Goal: Task Accomplishment & Management: Use online tool/utility

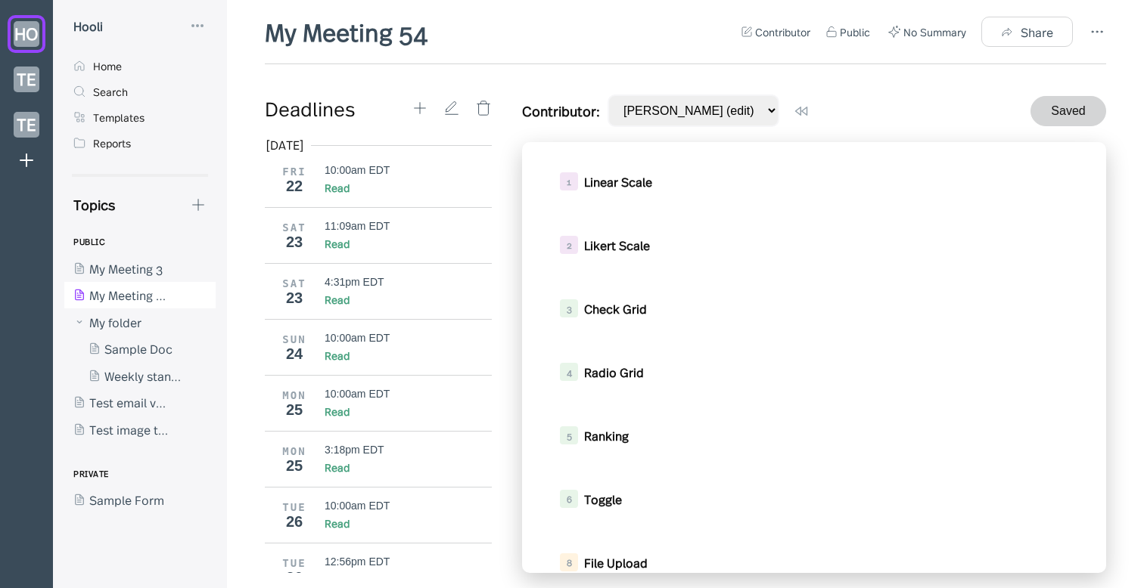
scroll to position [304, 0]
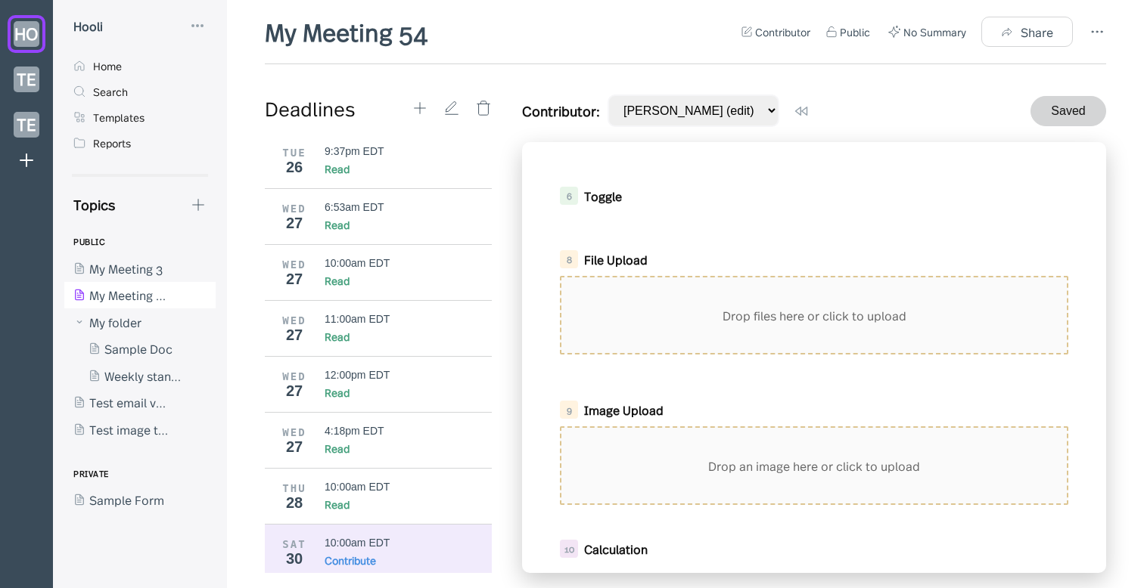
click at [823, 200] on div "Toggle" at bounding box center [804, 196] width 440 height 17
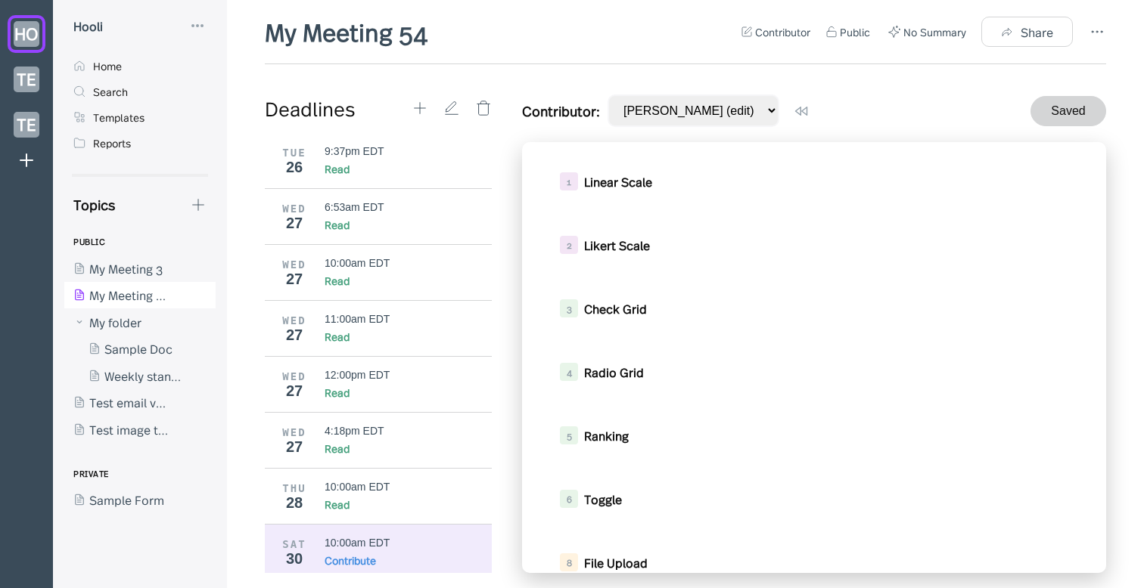
click at [510, 78] on div "My Meeting 54 Contributor Public No Summary Share Deadlines Aug 2025 FRI 22 10:…" at bounding box center [685, 301] width 841 height 573
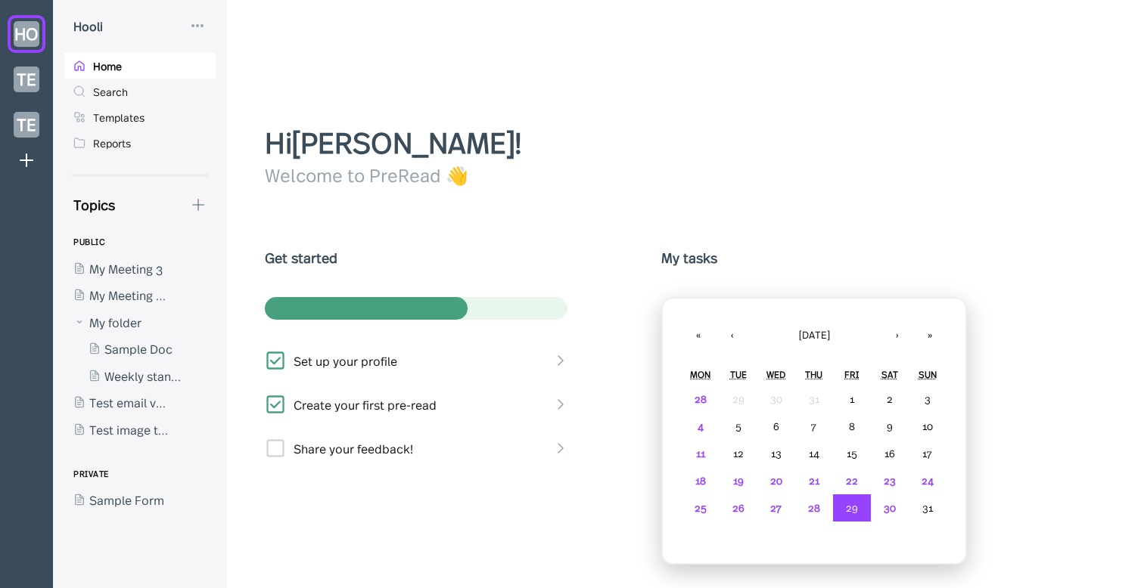
click at [603, 200] on div "Hi [PERSON_NAME] ! Welcome to PreRead 👋 Get started Set up your profile Create …" at bounding box center [685, 354] width 841 height 467
click at [133, 301] on div at bounding box center [126, 295] width 125 height 27
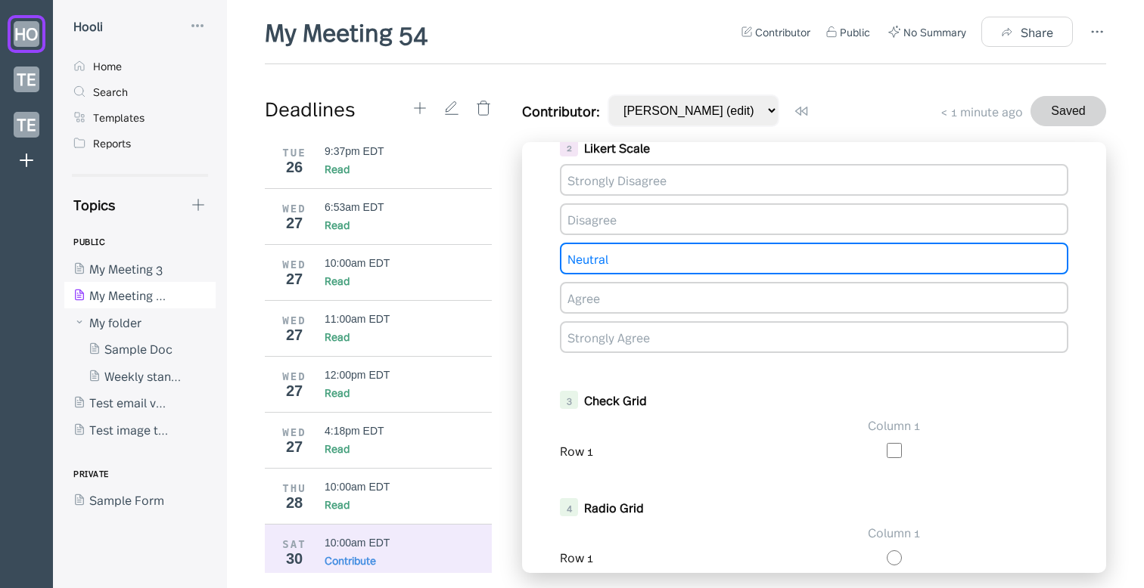
scroll to position [175, 0]
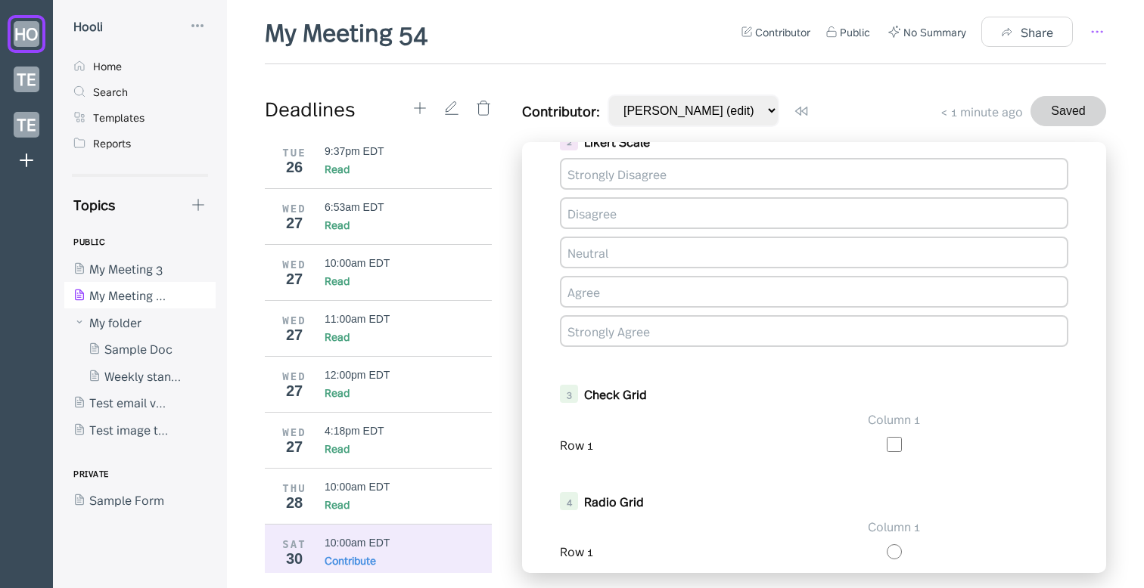
click at [1101, 24] on icon at bounding box center [1097, 32] width 18 height 18
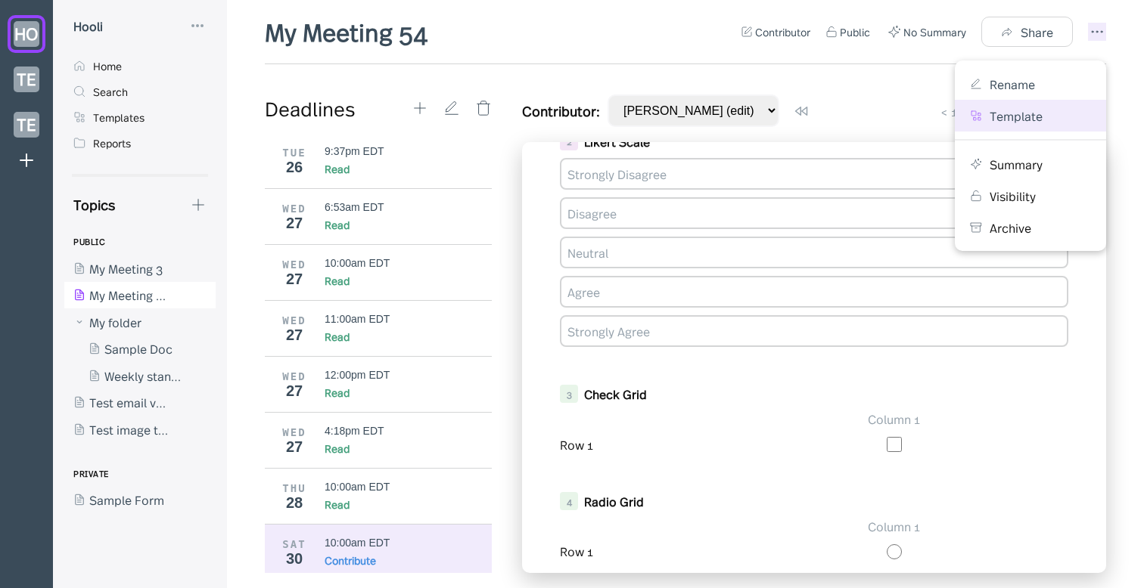
click at [1021, 123] on div "Template" at bounding box center [1015, 115] width 53 height 17
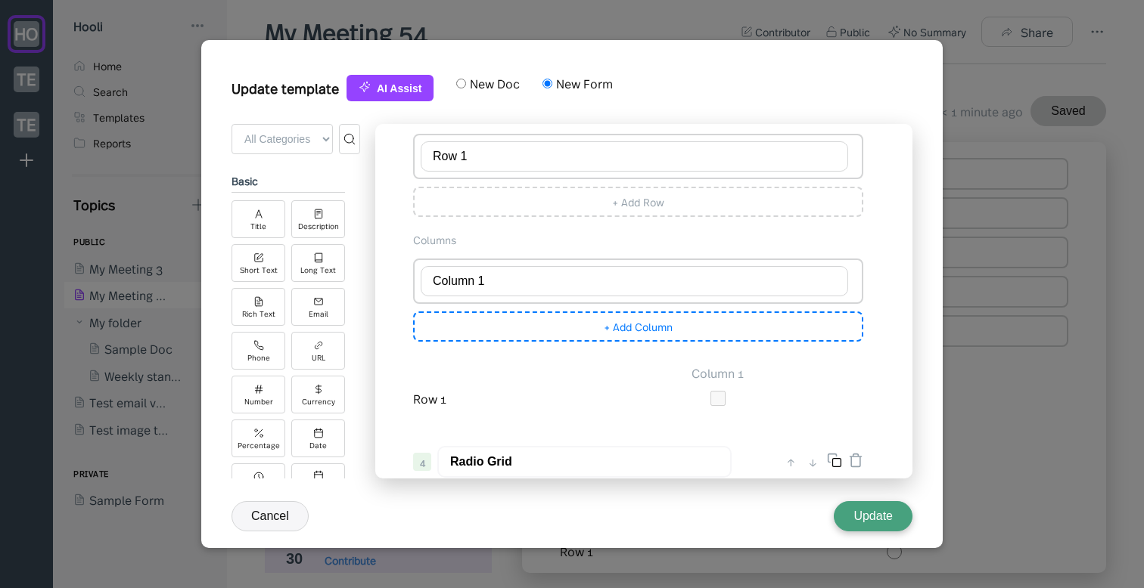
scroll to position [719, 0]
click at [629, 331] on div "+ Add Column" at bounding box center [638, 329] width 450 height 30
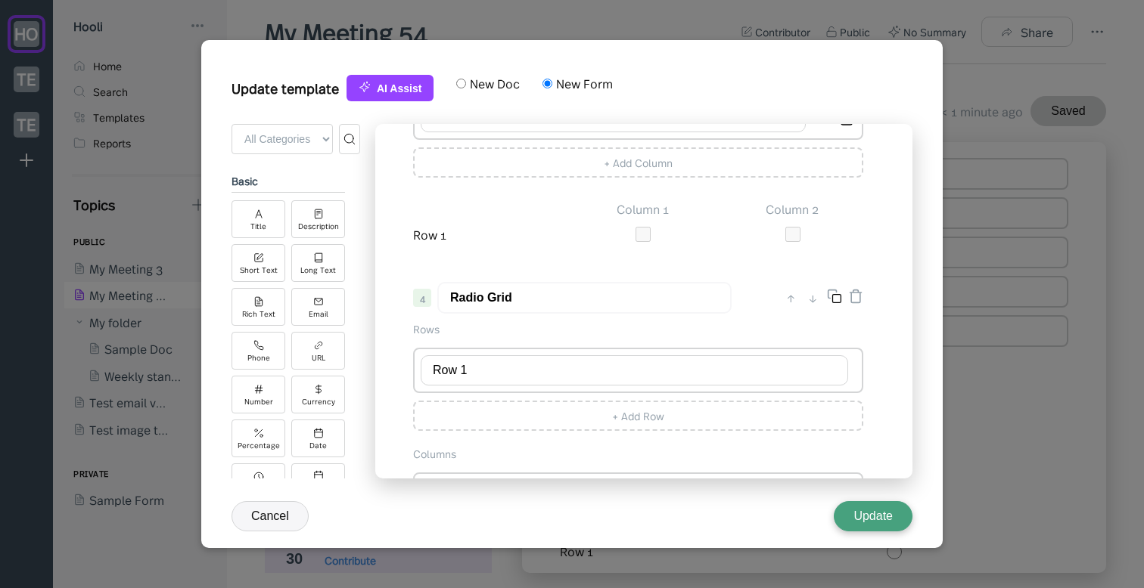
scroll to position [957, 0]
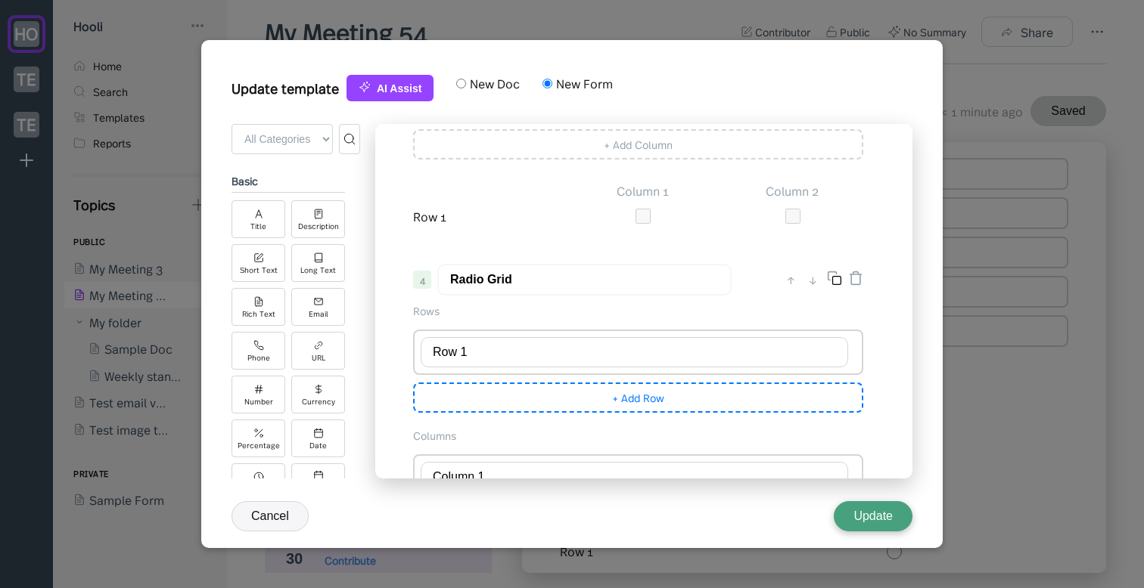
click at [614, 405] on div "+ Add Row" at bounding box center [638, 398] width 450 height 30
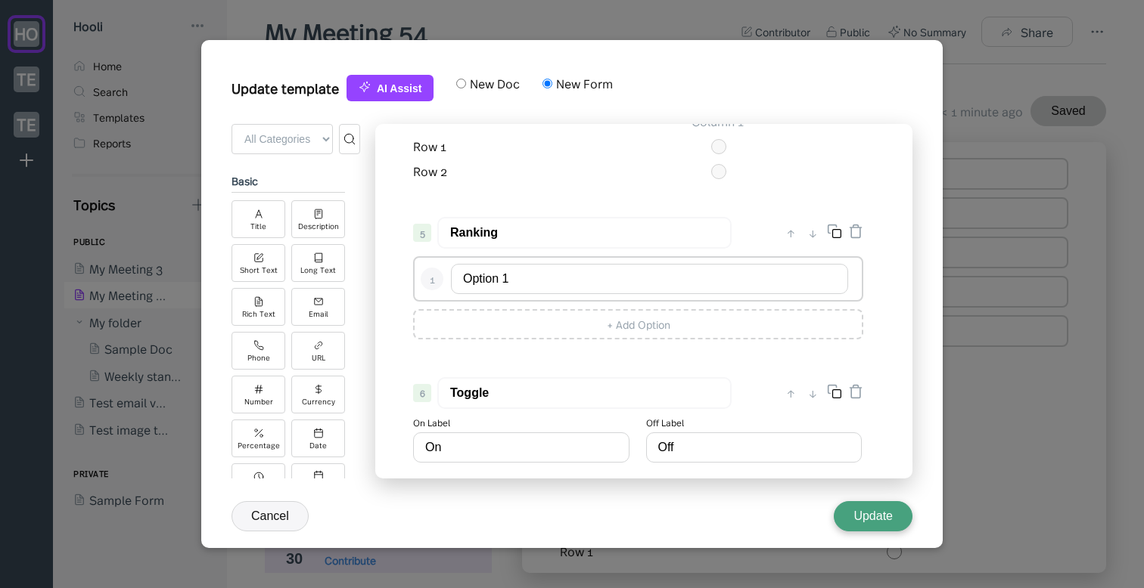
scroll to position [1456, 0]
click at [619, 346] on div "5 Ranking ↑ ↓ 1 Option 1 + Add Option" at bounding box center [638, 280] width 480 height 138
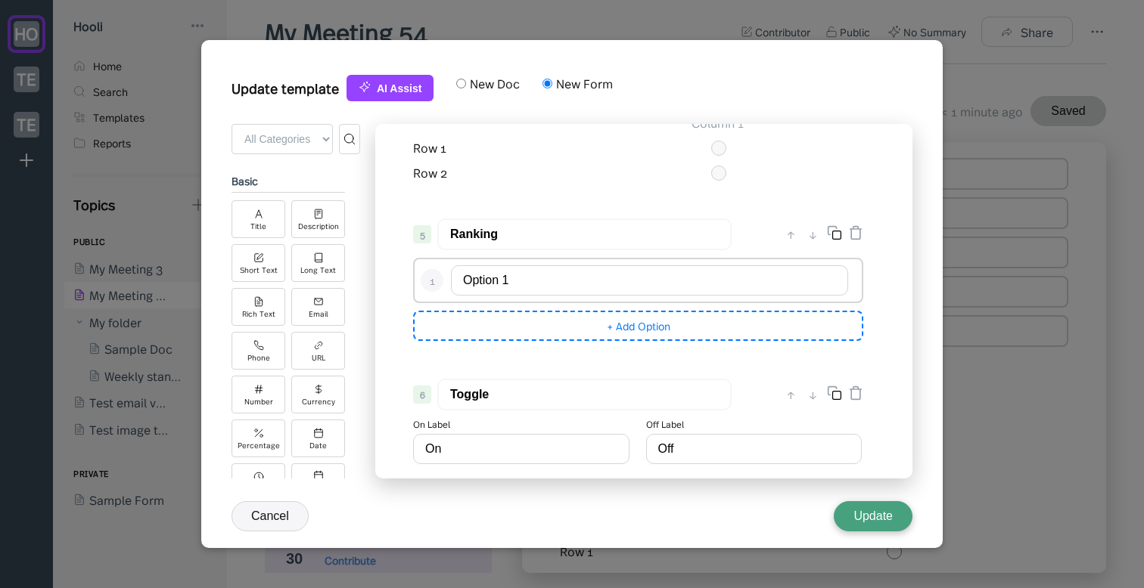
click at [619, 331] on div "+ Add Option" at bounding box center [638, 326] width 450 height 30
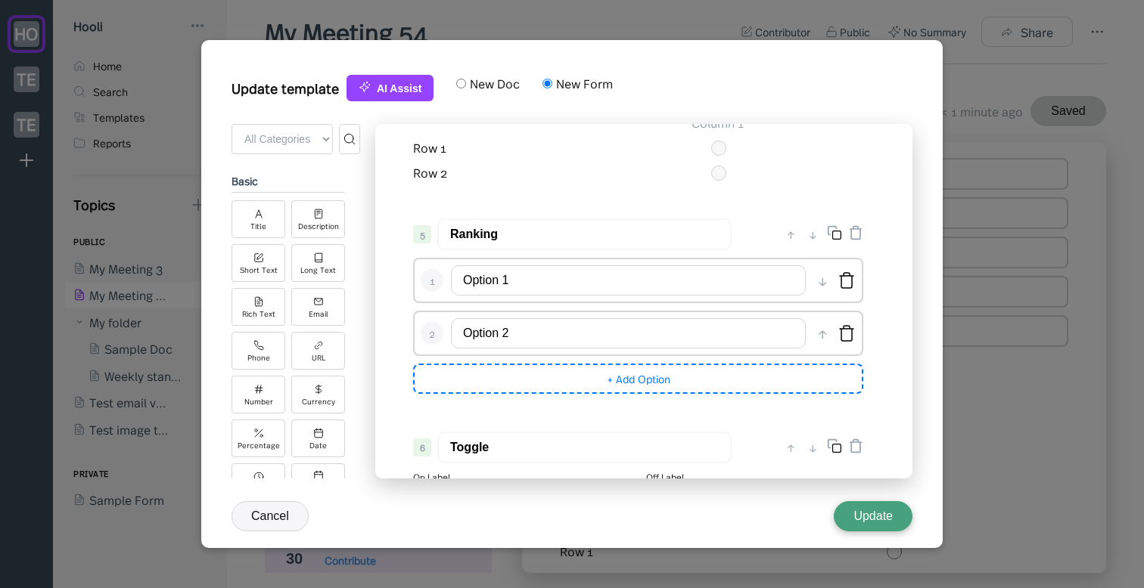
click at [601, 380] on div "+ Add Option" at bounding box center [638, 379] width 450 height 30
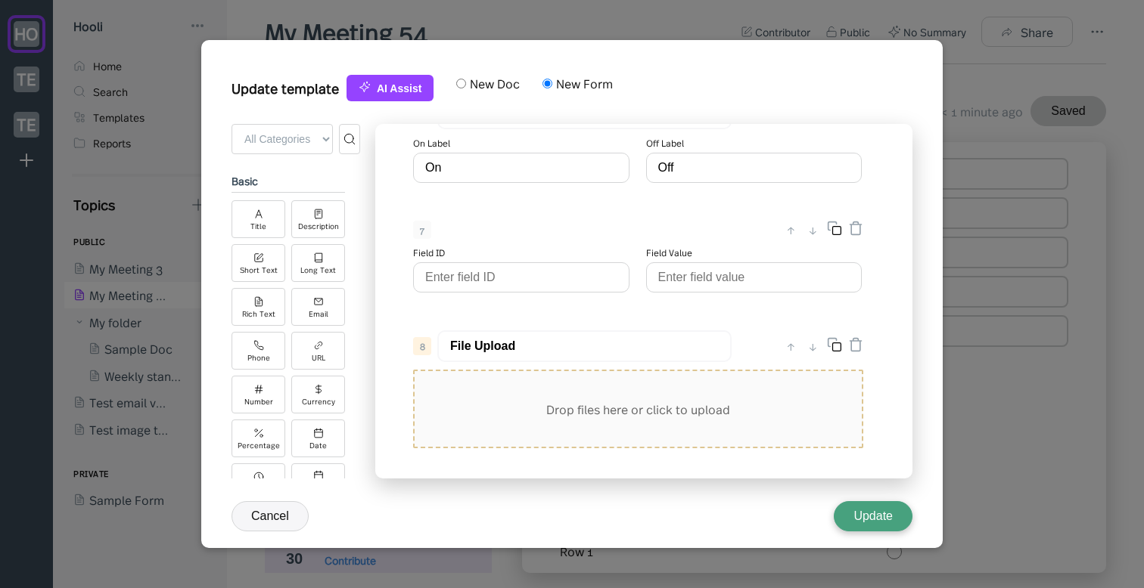
scroll to position [1847, 0]
click at [886, 505] on button "Update" at bounding box center [873, 516] width 79 height 30
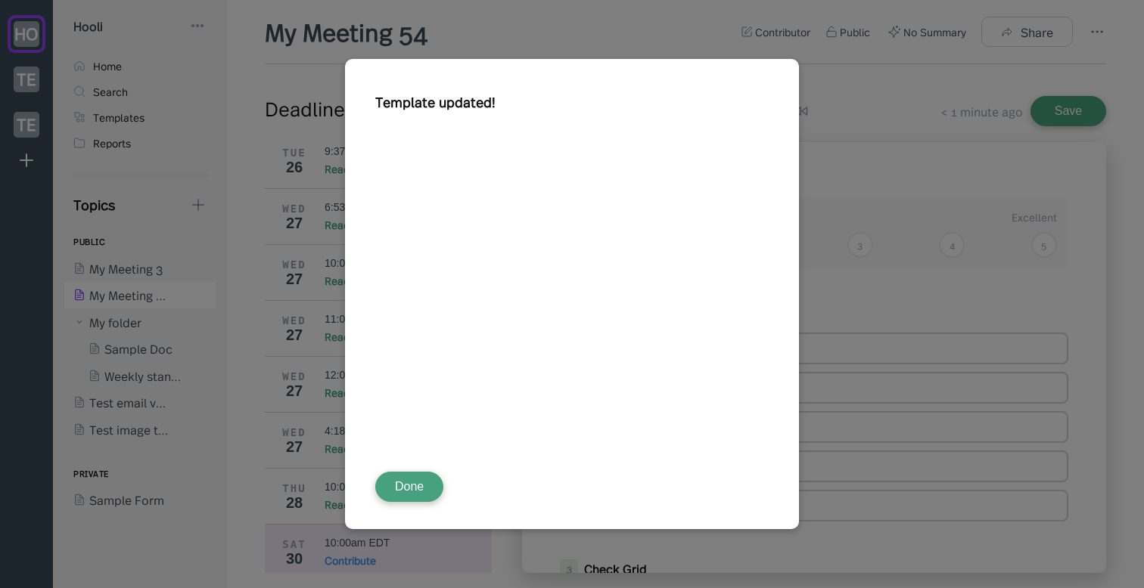
click at [419, 484] on button "Done" at bounding box center [409, 487] width 68 height 30
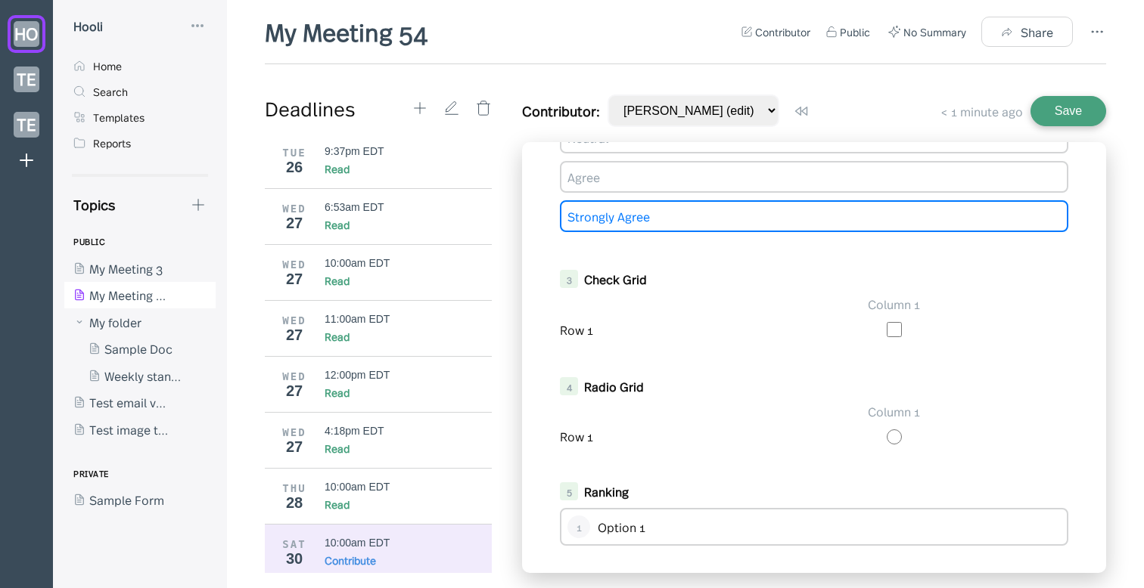
scroll to position [289, 0]
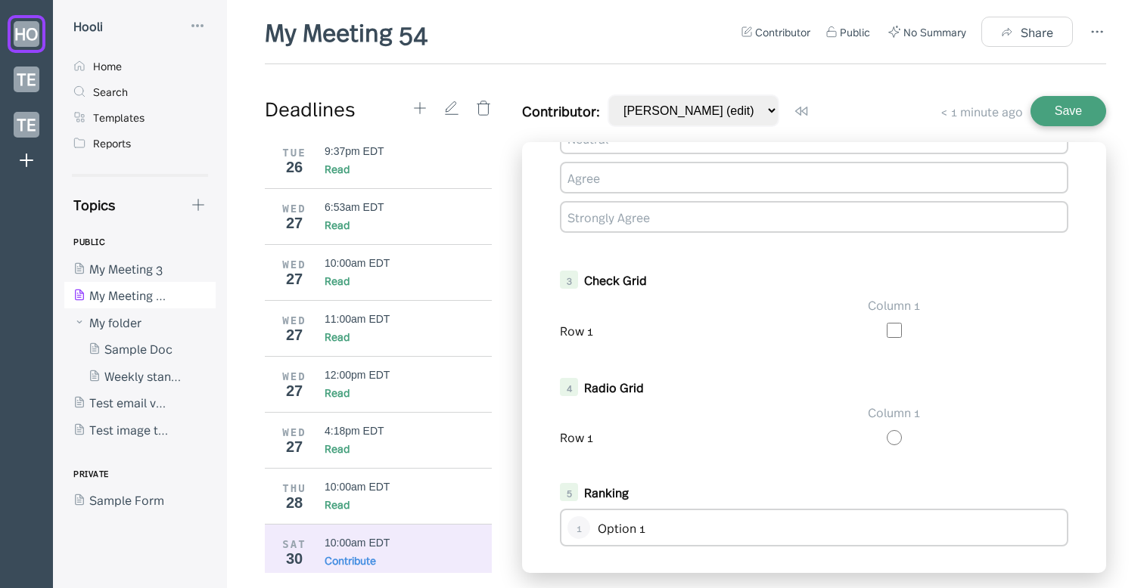
click at [425, 119] on div at bounding box center [451, 108] width 80 height 27
click at [421, 109] on icon at bounding box center [419, 108] width 17 height 17
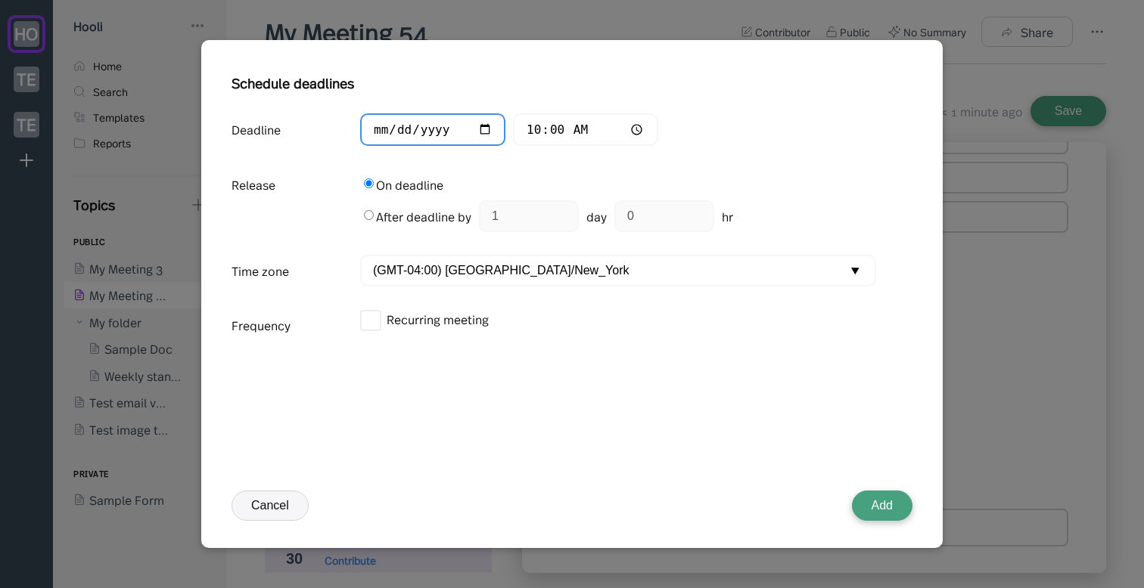
click at [406, 131] on input "[DATE]" at bounding box center [432, 129] width 145 height 33
type input "[DATE]"
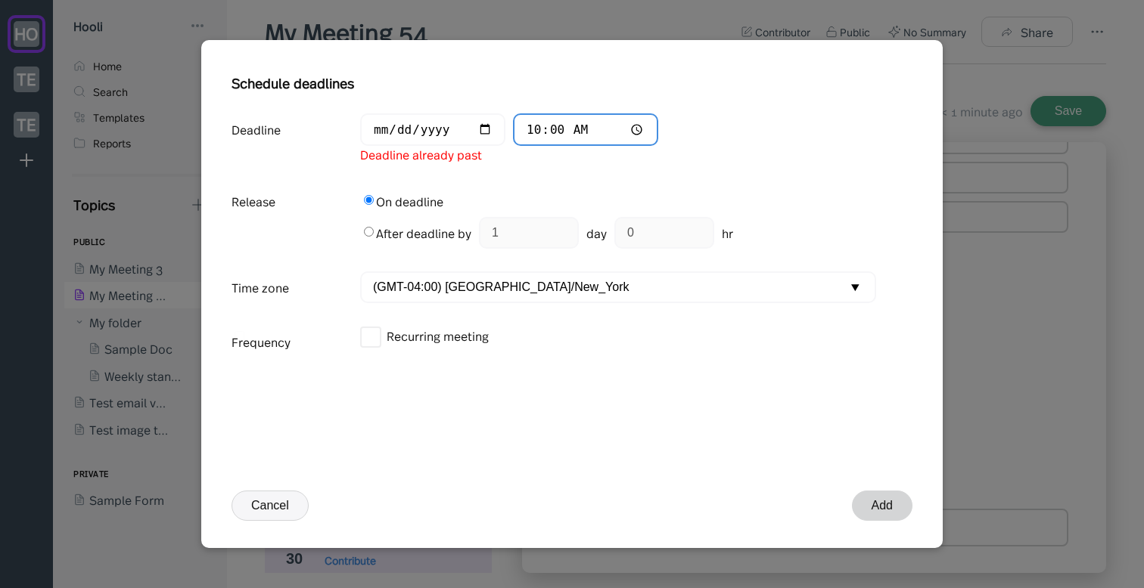
click at [519, 128] on input "10:00" at bounding box center [585, 129] width 145 height 33
type input "13:44"
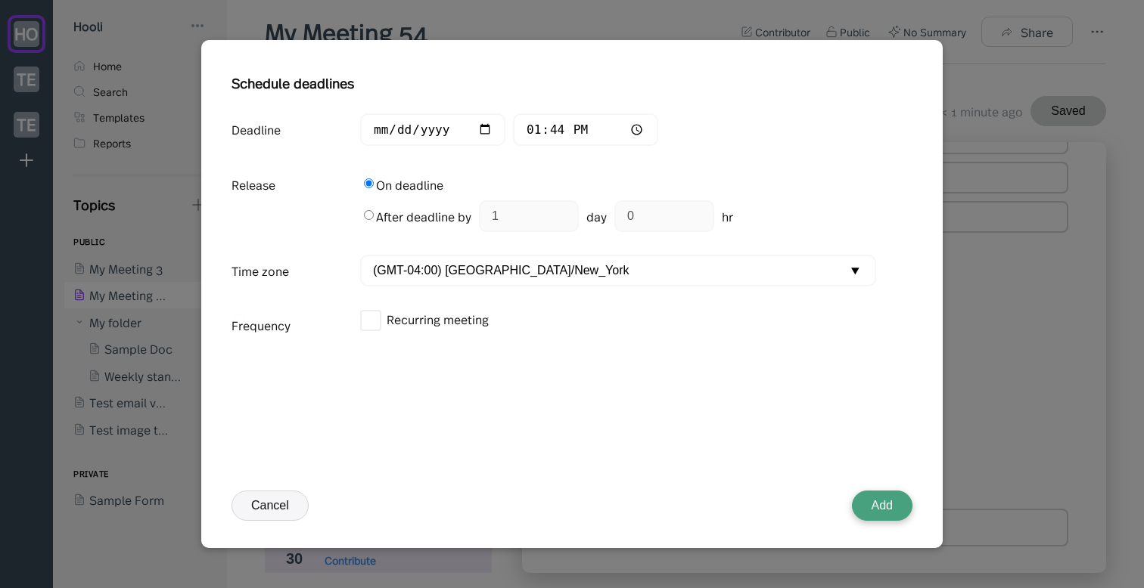
click at [868, 496] on button "Add" at bounding box center [882, 506] width 61 height 30
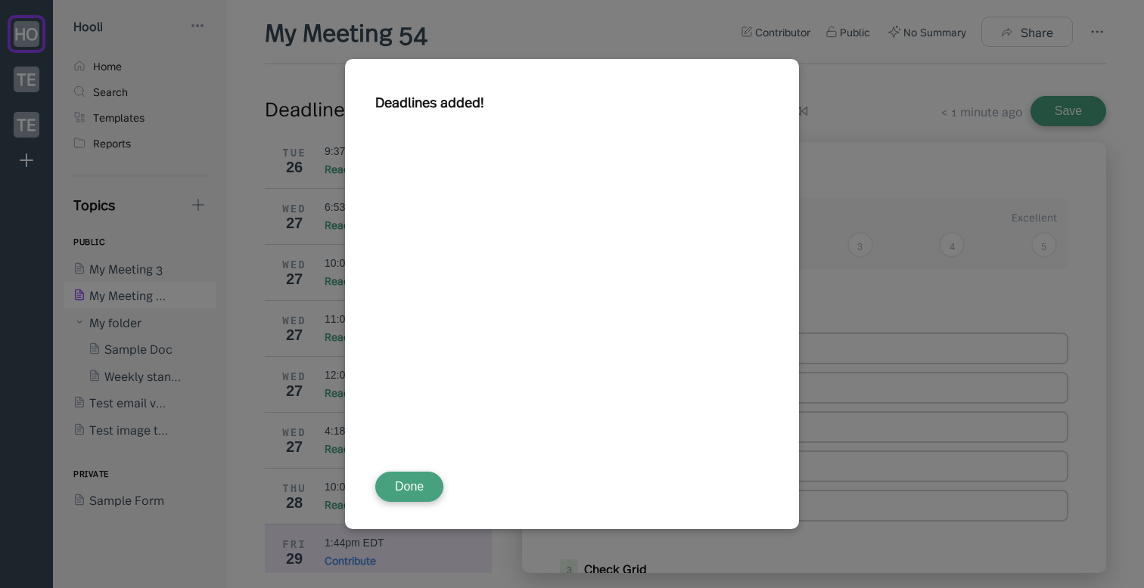
click at [418, 501] on button "Done" at bounding box center [409, 487] width 68 height 30
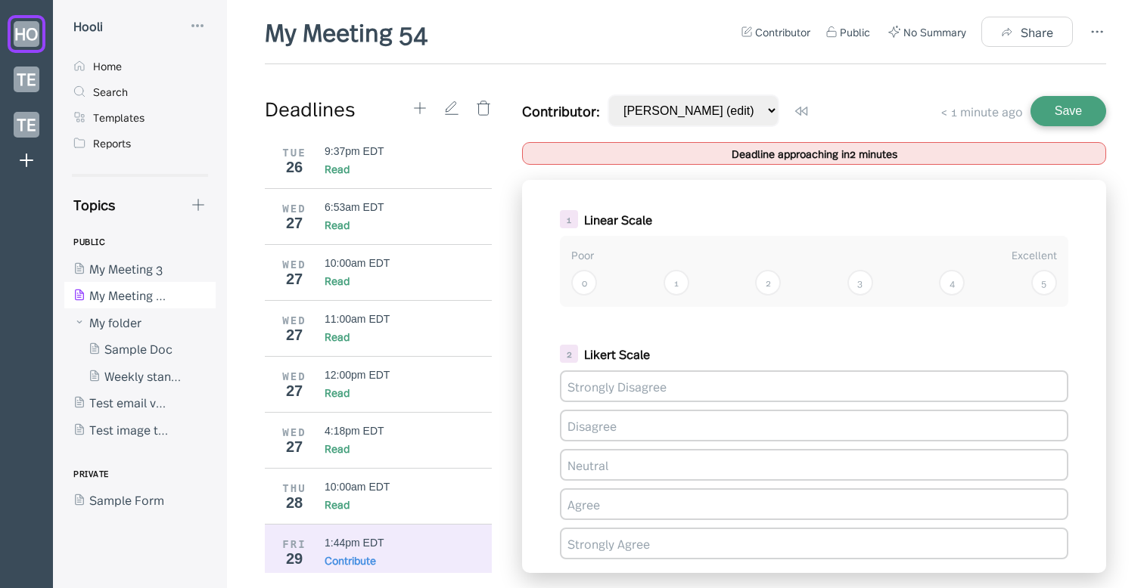
click at [767, 280] on div "2" at bounding box center [768, 283] width 26 height 26
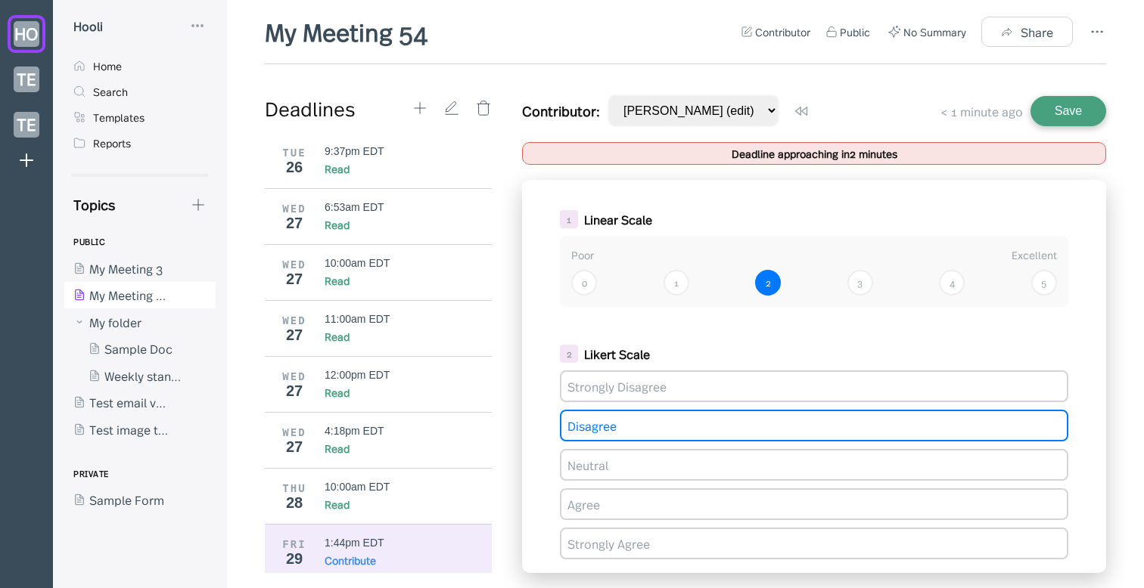
click at [703, 437] on div "Disagree" at bounding box center [814, 426] width 508 height 32
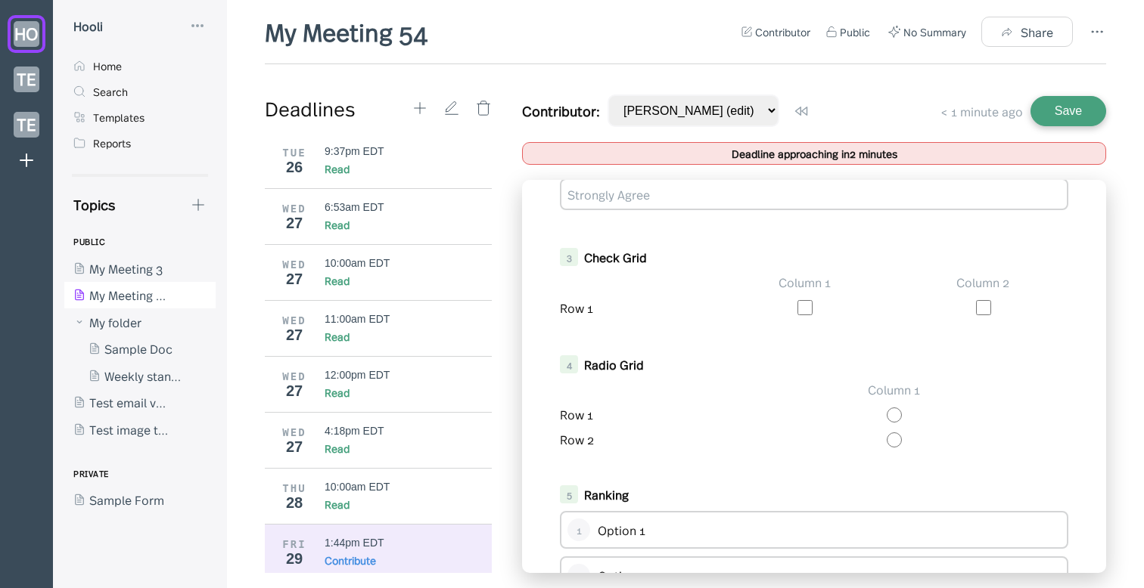
scroll to position [392, 0]
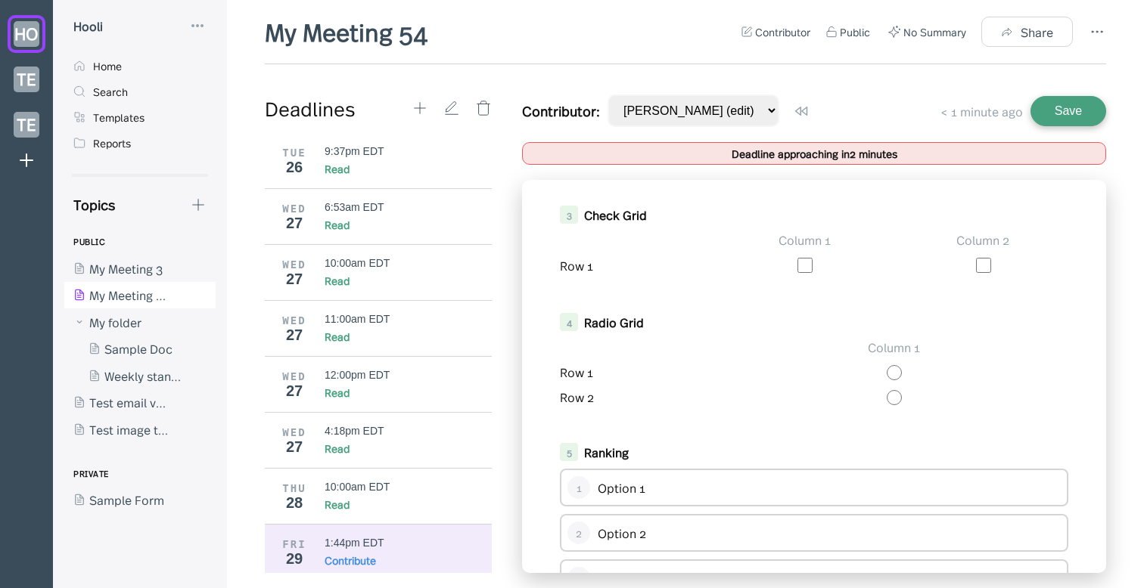
click at [972, 266] on div at bounding box center [982, 266] width 171 height 20
click at [978, 267] on input "checkbox" at bounding box center [983, 265] width 15 height 15
checkbox input "true"
click at [886, 380] on div at bounding box center [893, 371] width 349 height 17
click at [887, 380] on input "radio" at bounding box center [893, 372] width 15 height 15
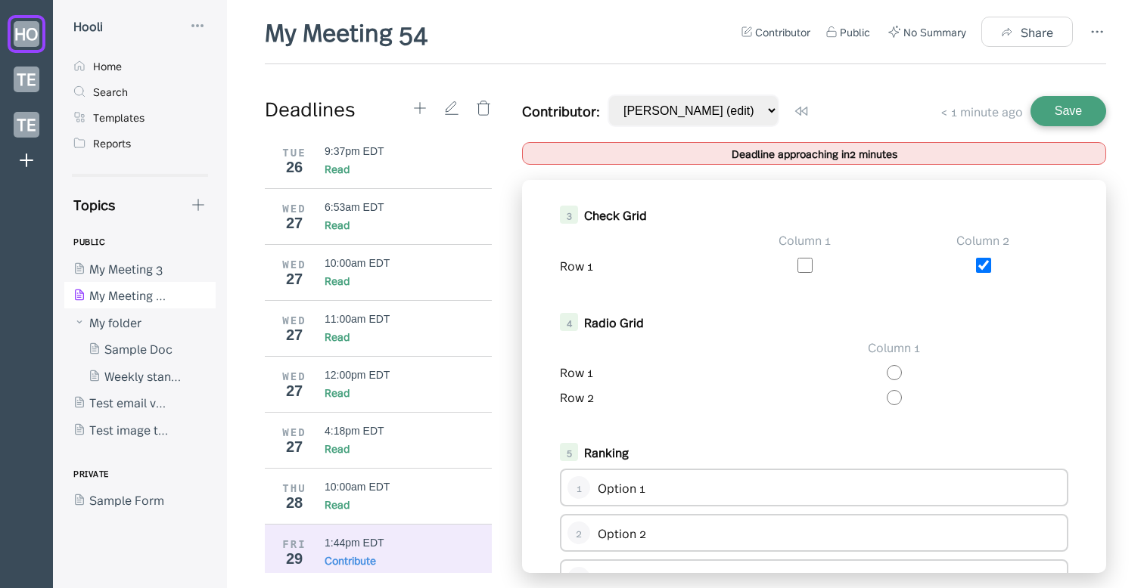
radio input "true"
click at [889, 380] on input "radio" at bounding box center [893, 372] width 15 height 15
click at [803, 273] on input "checkbox" at bounding box center [804, 265] width 15 height 15
checkbox input "false"
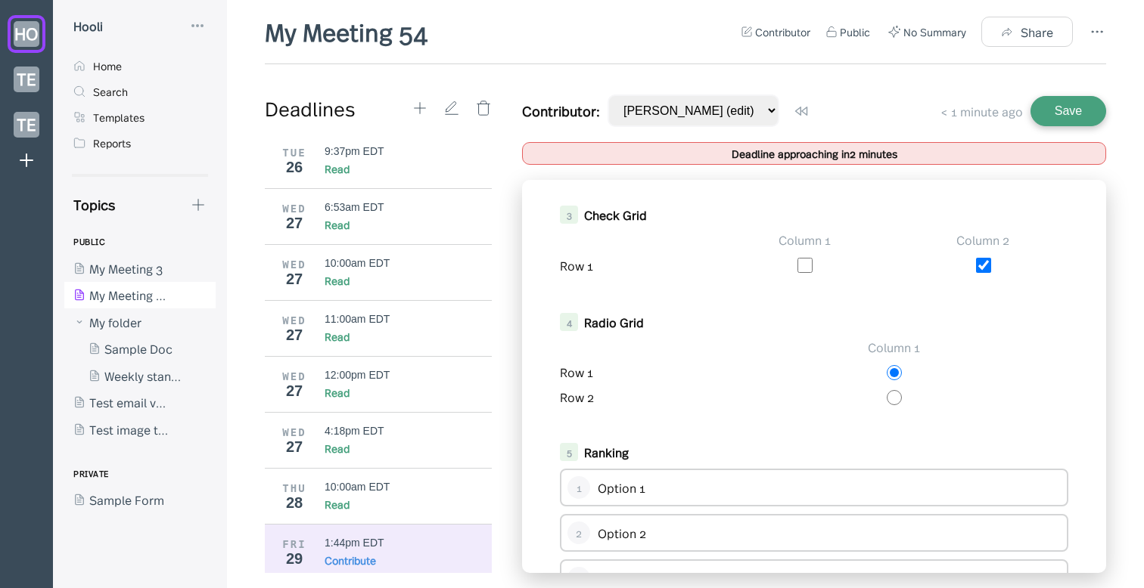
click at [898, 393] on input "radio" at bounding box center [893, 397] width 15 height 15
radio input "true"
click at [897, 371] on input "radio" at bounding box center [893, 372] width 15 height 15
click at [895, 405] on input "radio" at bounding box center [893, 397] width 15 height 15
click at [896, 383] on div "Column 1 Row 1 Row 2" at bounding box center [814, 372] width 508 height 67
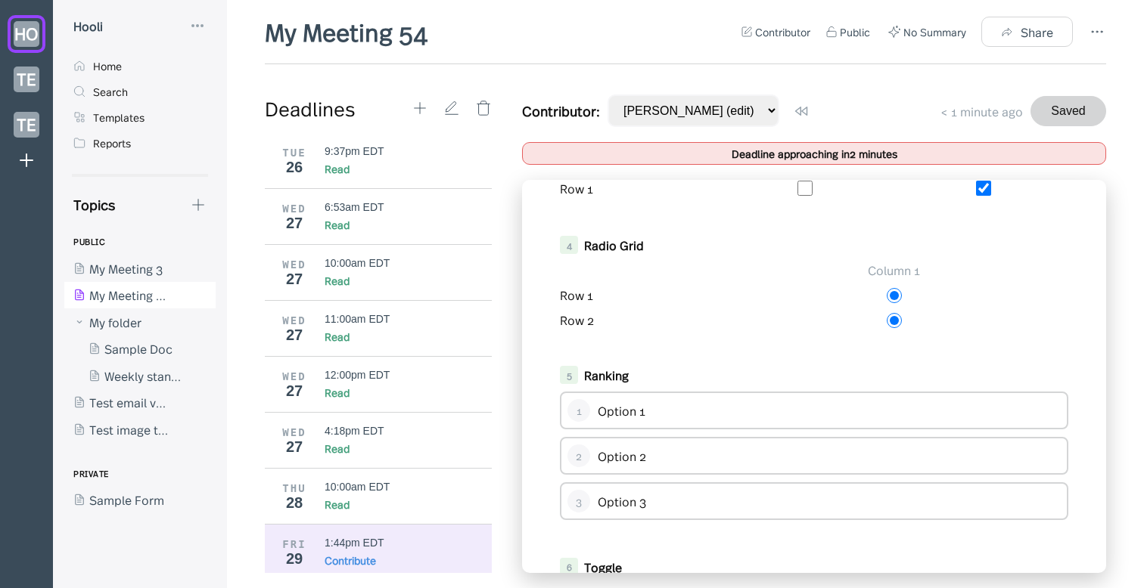
scroll to position [489, 0]
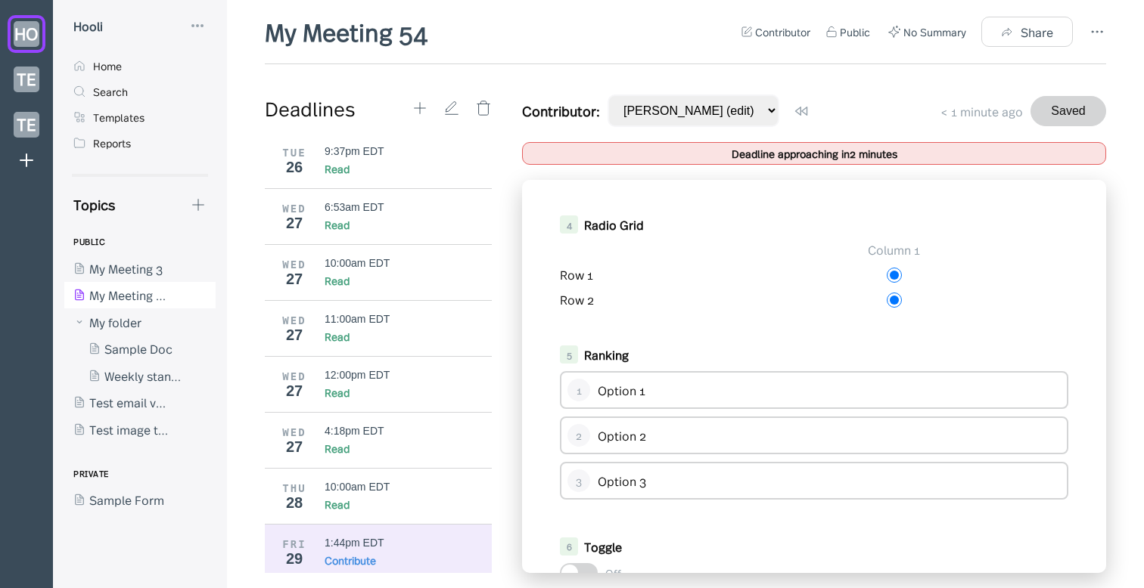
click at [785, 439] on div "Option 2" at bounding box center [829, 435] width 463 height 17
drag, startPoint x: 580, startPoint y: 434, endPoint x: 588, endPoint y: 392, distance: 43.0
click at [588, 392] on div "1 Option 1 2 Option 2 3 Option 3" at bounding box center [814, 435] width 508 height 129
drag, startPoint x: 588, startPoint y: 392, endPoint x: 588, endPoint y: 454, distance: 62.0
click at [588, 454] on div "1 Option 1 2 Option 2 3 Option 3" at bounding box center [814, 435] width 508 height 129
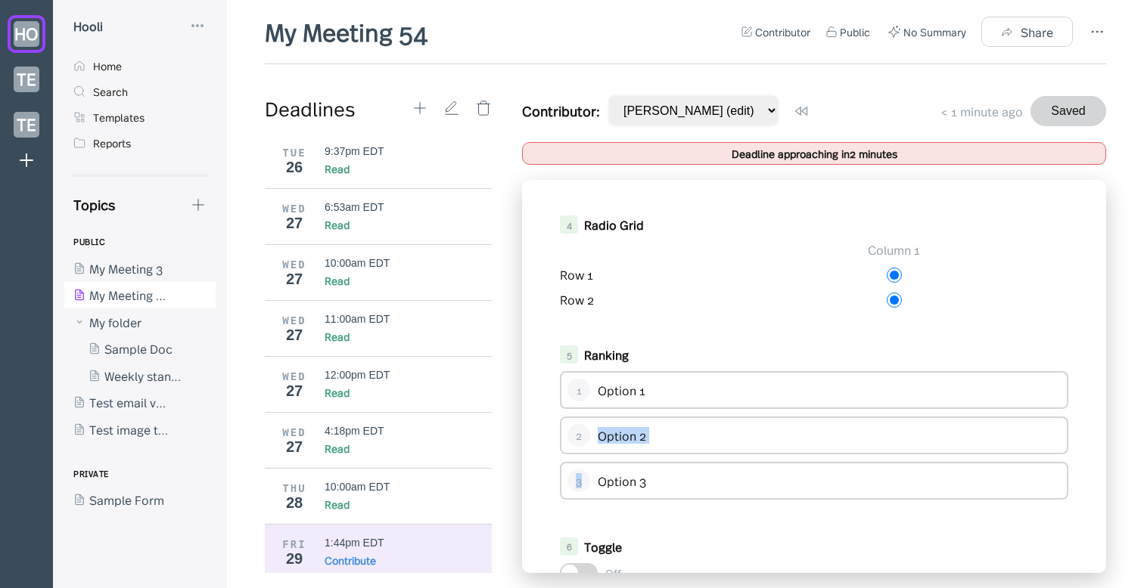
drag, startPoint x: 588, startPoint y: 477, endPoint x: 588, endPoint y: 441, distance: 36.3
click at [588, 445] on div "1 Option 1 2 Option 2 3 Option 3" at bounding box center [814, 435] width 508 height 129
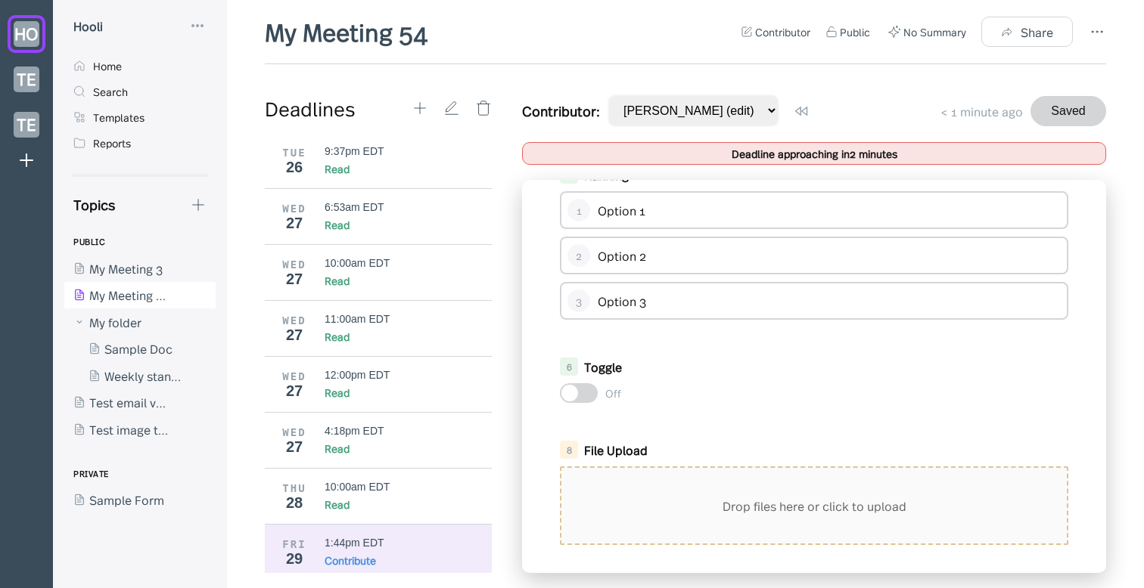
click at [588, 402] on div at bounding box center [579, 393] width 38 height 20
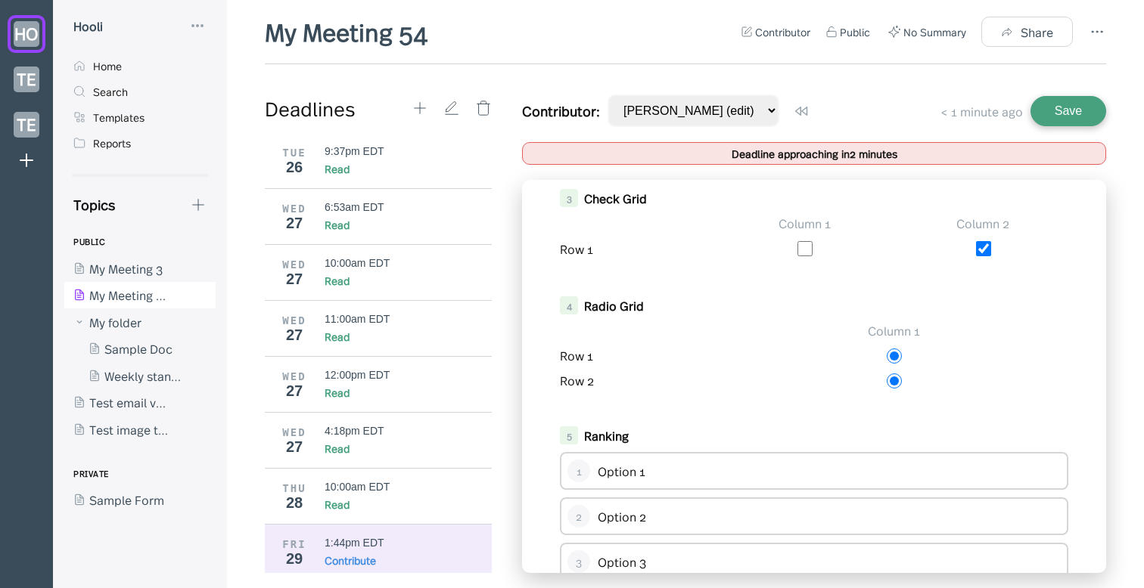
scroll to position [390, 0]
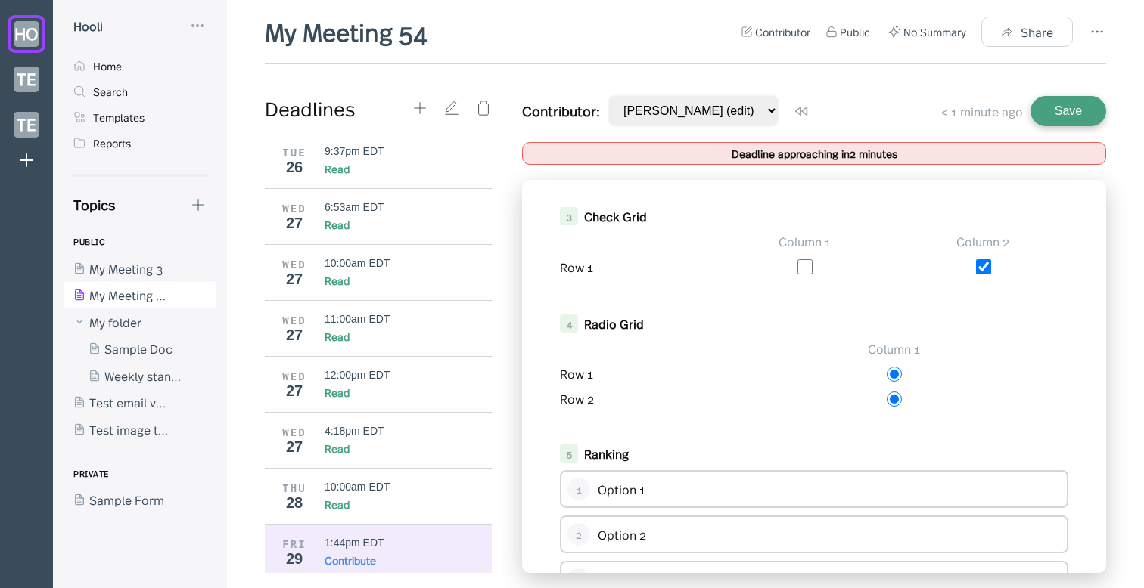
click at [803, 274] on input "checkbox" at bounding box center [804, 266] width 15 height 15
checkbox input "false"
click at [893, 380] on input "radio" at bounding box center [893, 374] width 15 height 15
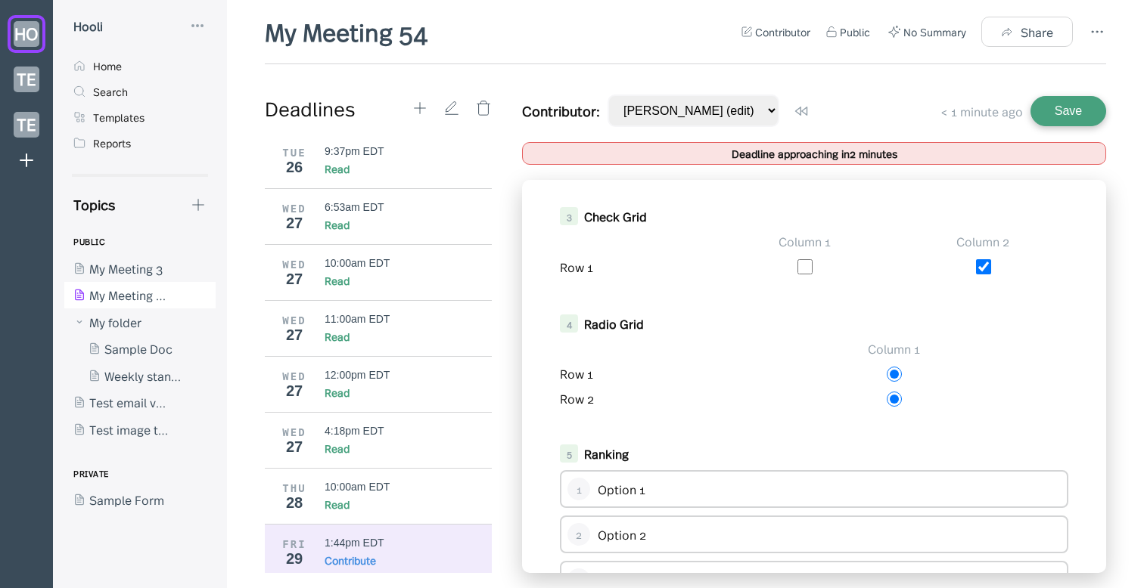
click at [893, 398] on input "radio" at bounding box center [893, 399] width 15 height 15
click at [809, 401] on div at bounding box center [893, 398] width 349 height 17
click at [1062, 100] on button "Save" at bounding box center [1068, 111] width 76 height 30
click at [584, 407] on div "Row 2" at bounding box center [635, 398] width 151 height 17
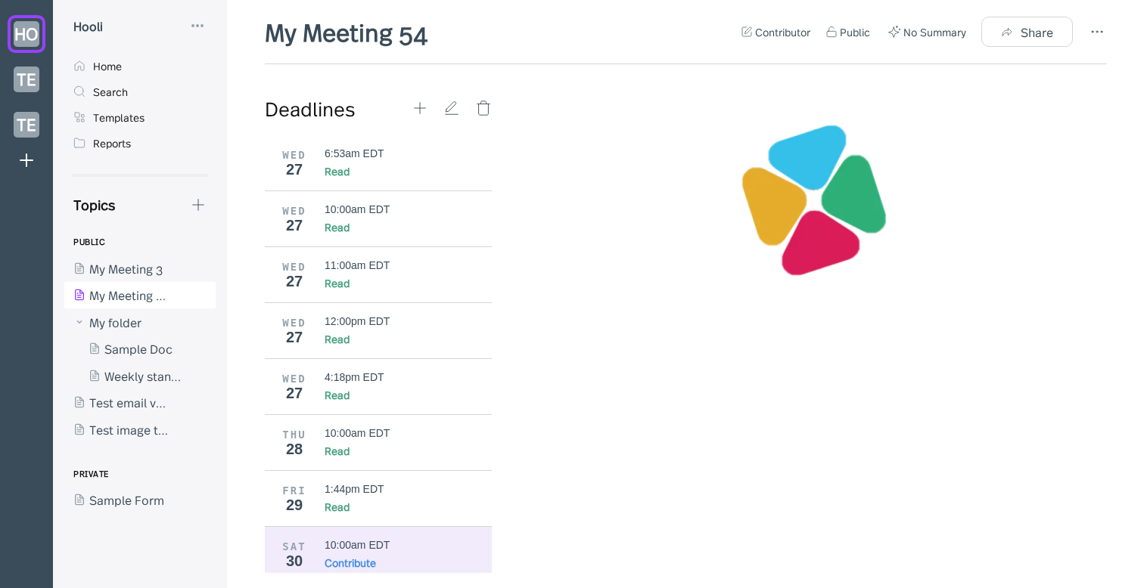
scroll to position [634, 0]
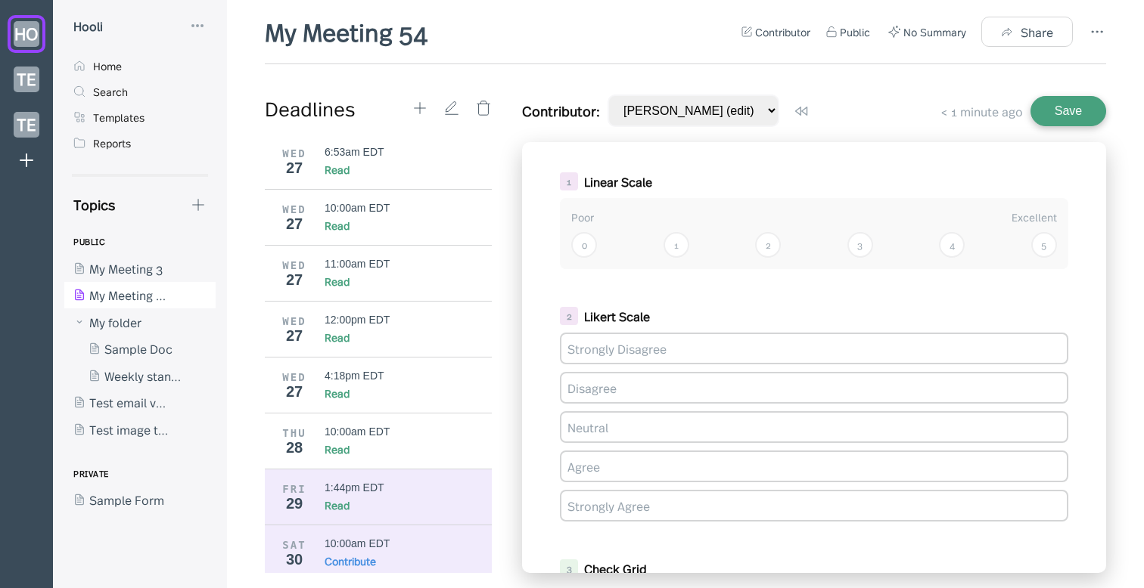
click at [365, 469] on div "FRI 29 1:44pm EDT Read" at bounding box center [378, 497] width 227 height 56
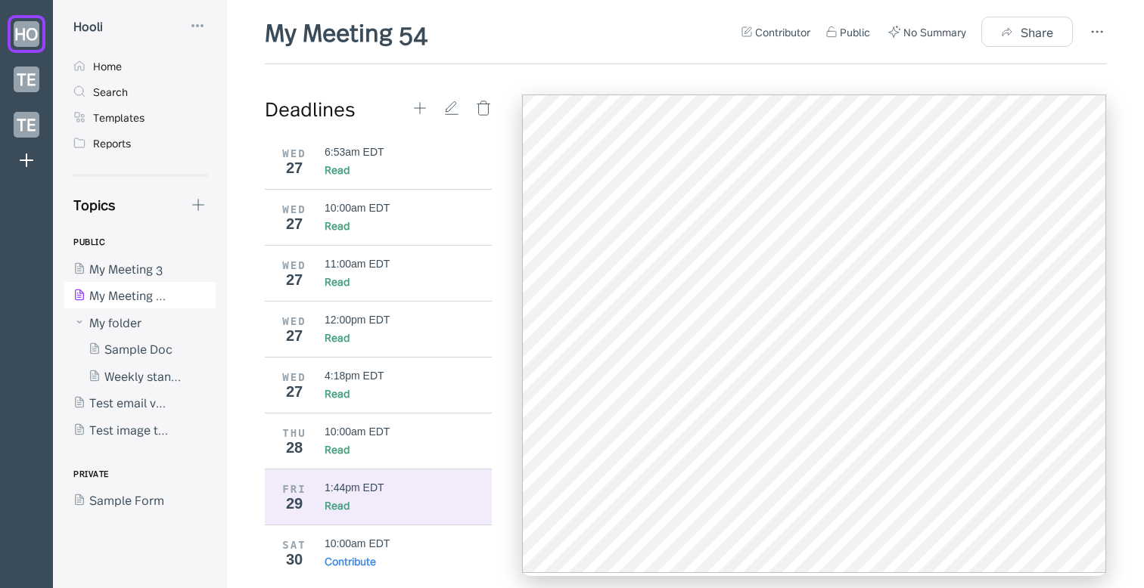
click at [1016, 72] on div "My Meeting 54 Contributor Public No Summary Share Deadlines [DATE] FRI 22 10:00…" at bounding box center [685, 301] width 841 height 573
